Goal: Information Seeking & Learning: Learn about a topic

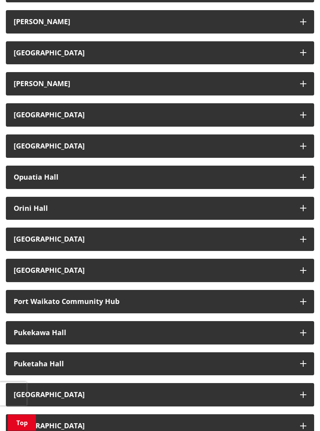
scroll to position [639, 0]
click at [252, 360] on h3 "Puketaha Hall" at bounding box center [153, 364] width 278 height 8
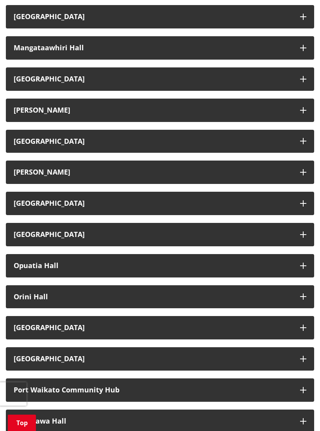
scroll to position [550, 0]
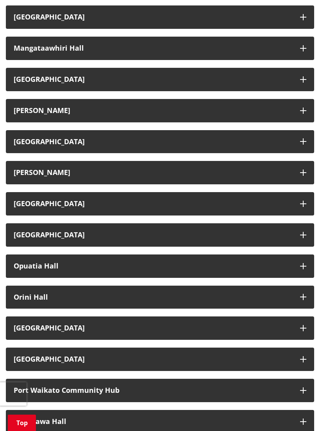
click at [30, 293] on h3 "Orini Hall" at bounding box center [153, 297] width 278 height 8
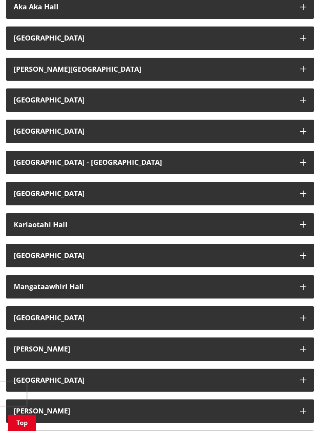
scroll to position [311, 0]
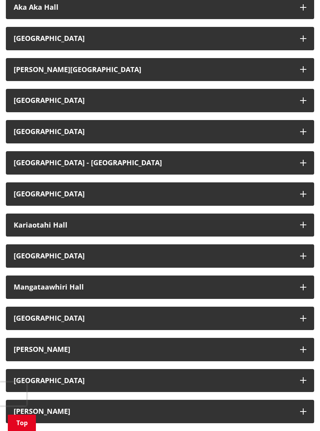
click at [23, 128] on h3 "[GEOGRAPHIC_DATA]" at bounding box center [153, 132] width 278 height 8
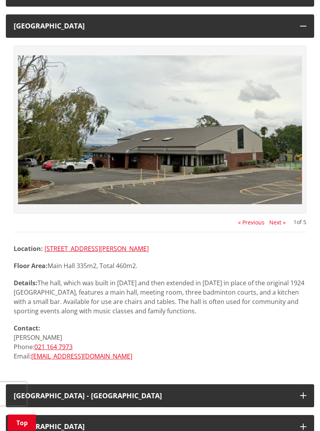
scroll to position [418, 0]
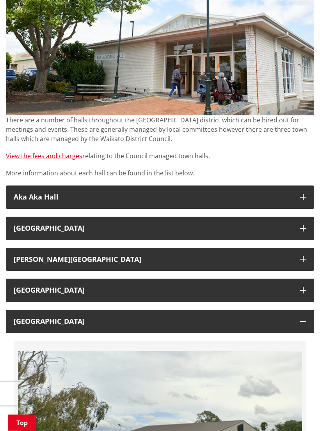
click at [48, 288] on h3 "[GEOGRAPHIC_DATA]" at bounding box center [153, 291] width 278 height 8
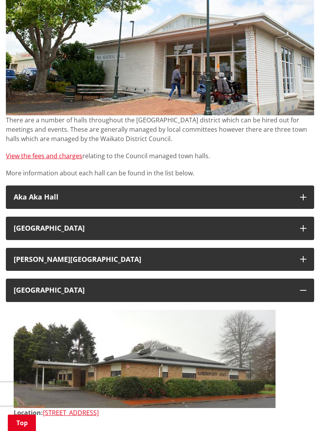
click at [37, 224] on h3 "[GEOGRAPHIC_DATA]" at bounding box center [153, 228] width 278 height 8
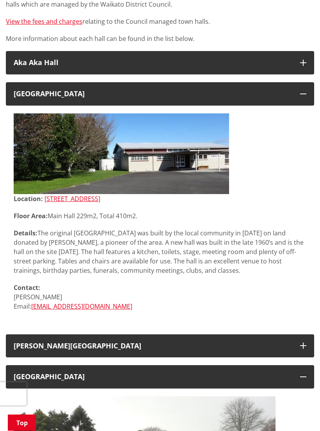
scroll to position [255, 0]
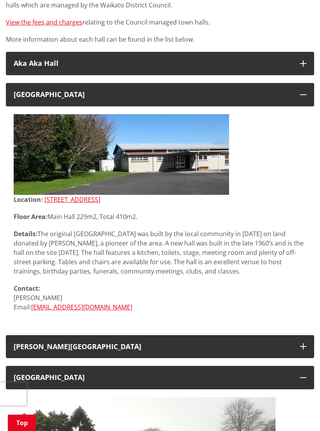
click at [32, 146] on img at bounding box center [121, 154] width 215 height 81
click at [35, 156] on img at bounding box center [121, 154] width 215 height 81
click at [42, 168] on img at bounding box center [121, 154] width 215 height 81
click at [305, 93] on icon "button" at bounding box center [303, 95] width 6 height 6
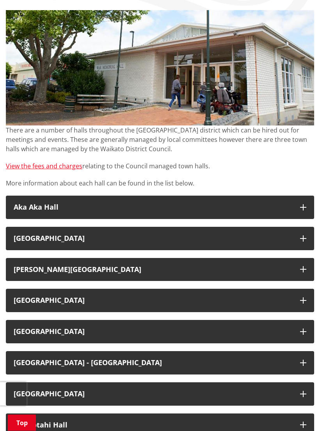
click at [281, 237] on h3 "[GEOGRAPHIC_DATA]" at bounding box center [153, 239] width 278 height 8
